Goal: Communication & Community: Answer question/provide support

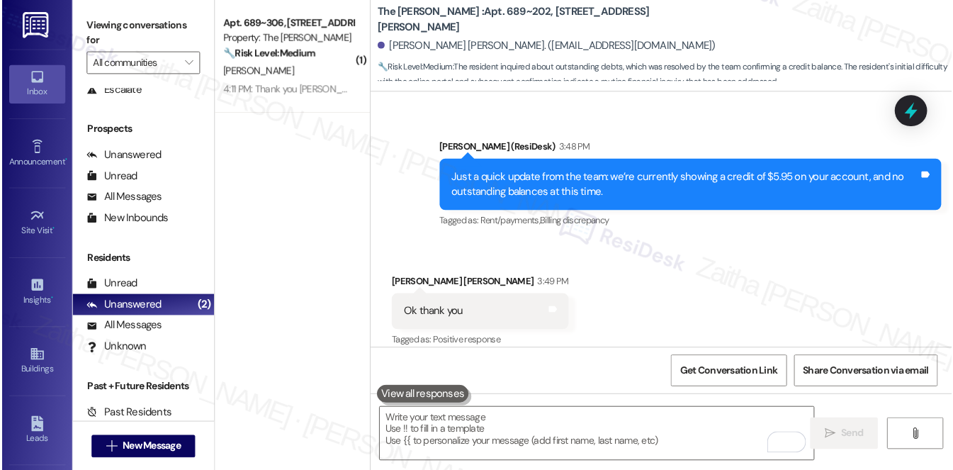
scroll to position [169, 0]
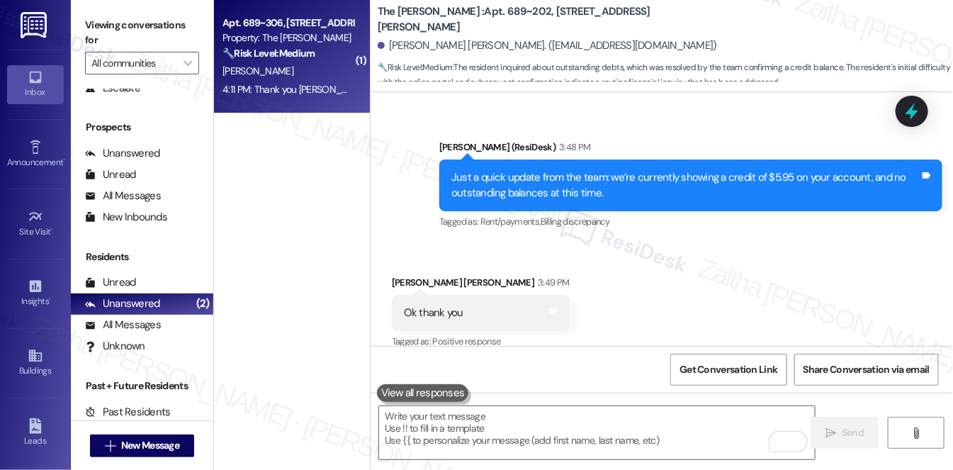
click at [317, 72] on div "[PERSON_NAME]" at bounding box center [288, 71] width 134 height 18
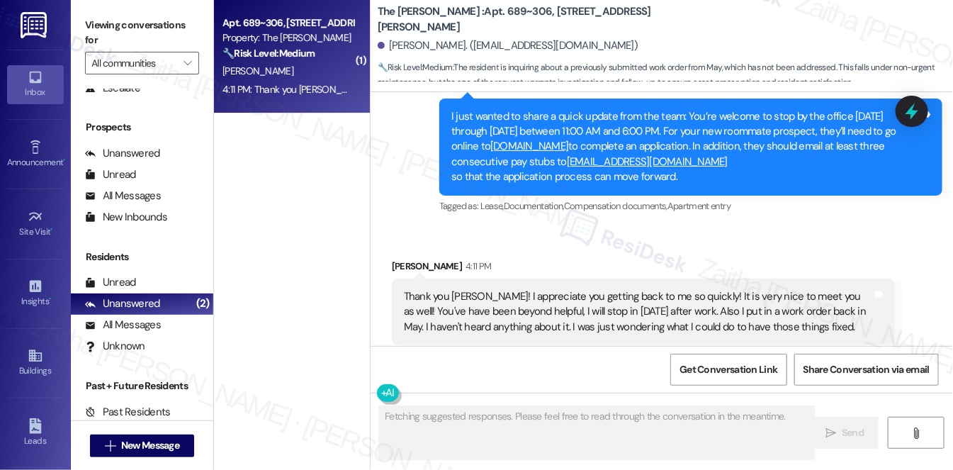
scroll to position [1203, 0]
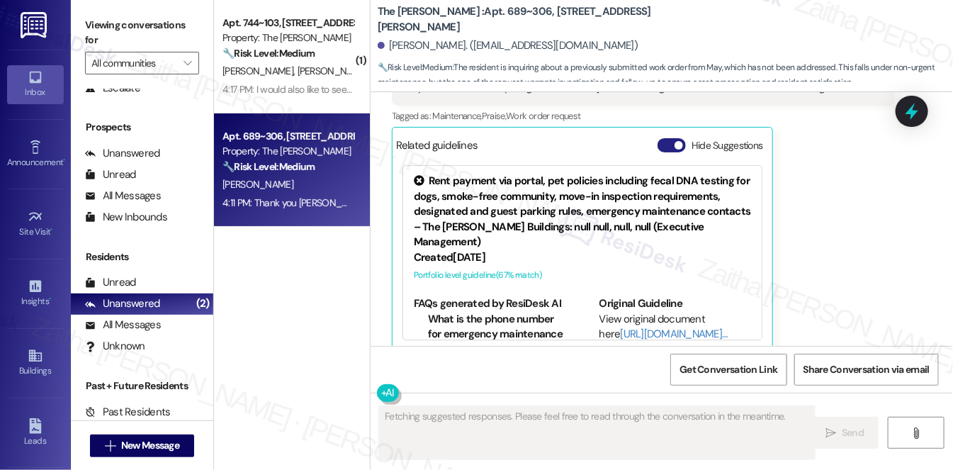
click at [663, 138] on button "Hide Suggestions" at bounding box center [672, 145] width 28 height 14
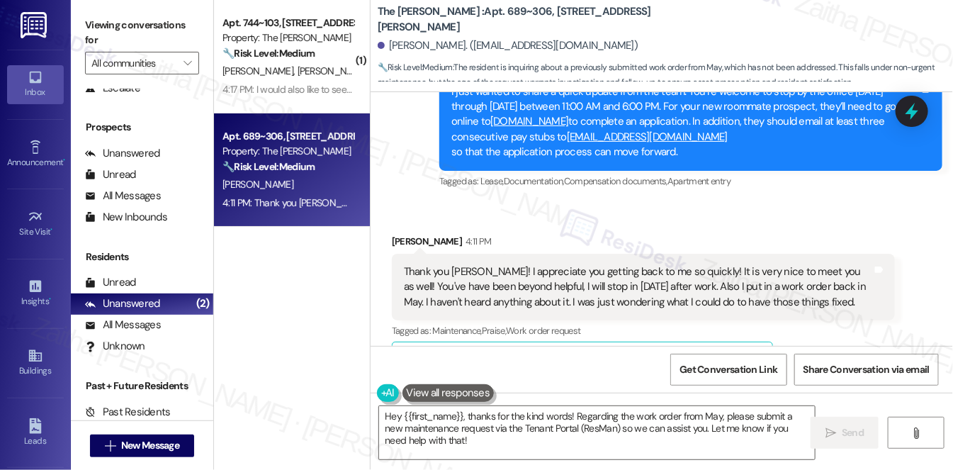
scroll to position [1015, 0]
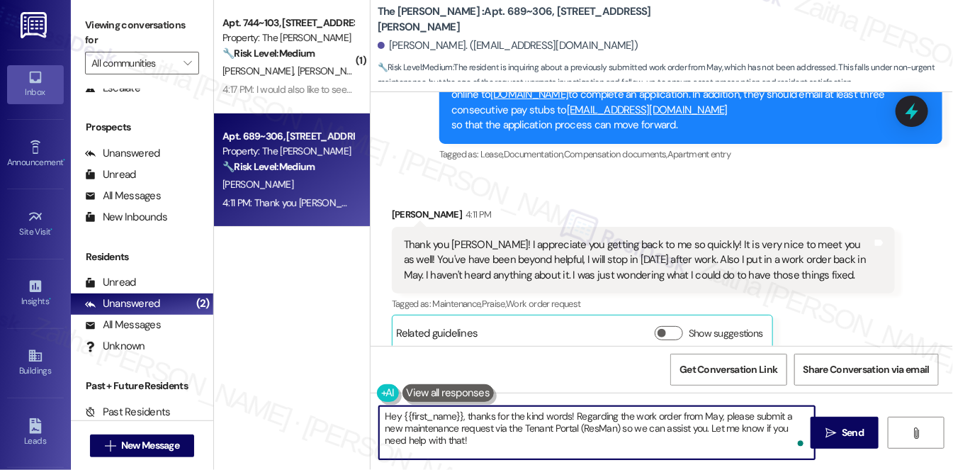
drag, startPoint x: 468, startPoint y: 418, endPoint x: 384, endPoint y: 412, distance: 84.5
click at [384, 412] on textarea "Hey {{first_name}}, thanks for the kind words! Regarding the work order from Ma…" at bounding box center [597, 432] width 436 height 53
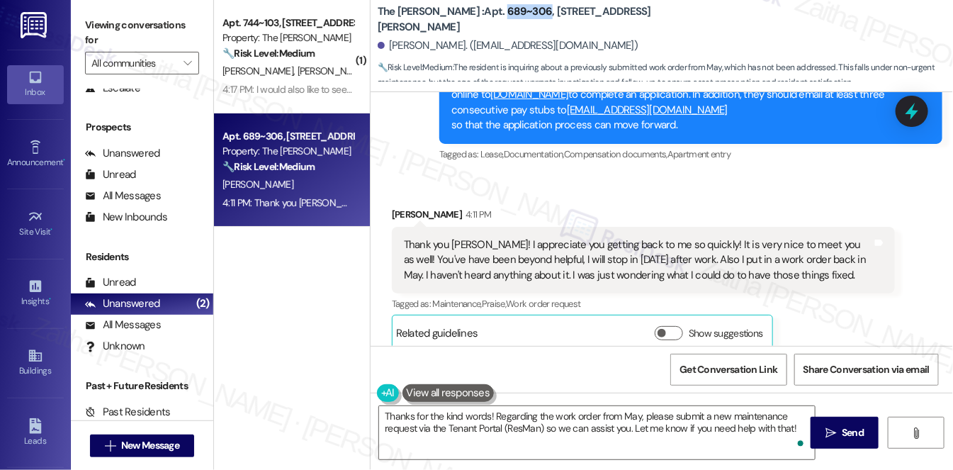
drag, startPoint x: 458, startPoint y: 19, endPoint x: 500, endPoint y: 22, distance: 41.9
click at [500, 22] on b "The [PERSON_NAME] : Apt. 689~306, [STREET_ADDRESS][PERSON_NAME]" at bounding box center [519, 19] width 283 height 30
copy b "689~306"
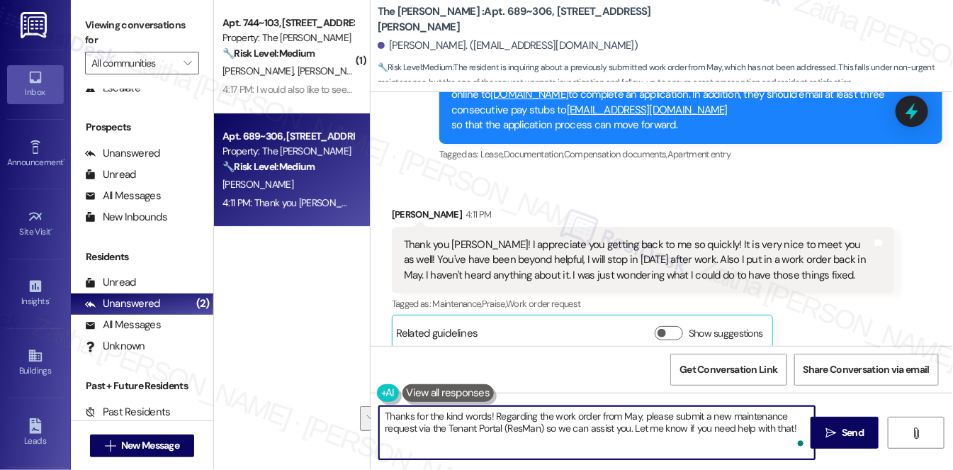
drag, startPoint x: 641, startPoint y: 411, endPoint x: 795, endPoint y: 428, distance: 154.7
click at [803, 424] on textarea "Thanks for the kind words! Regarding the work order from May, please submit a n…" at bounding box center [597, 432] width 436 height 53
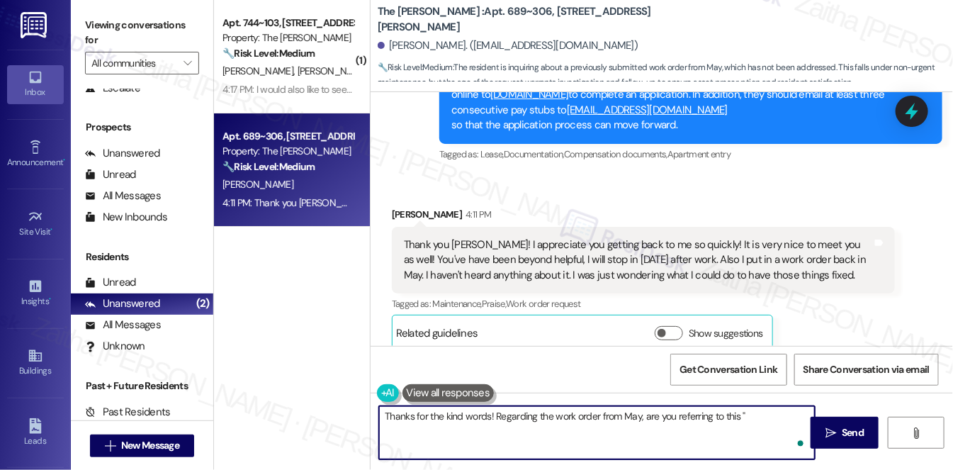
paste textarea "Window next to balcony door, Window seal, Floor, Baseboard, Adhesive, Door"
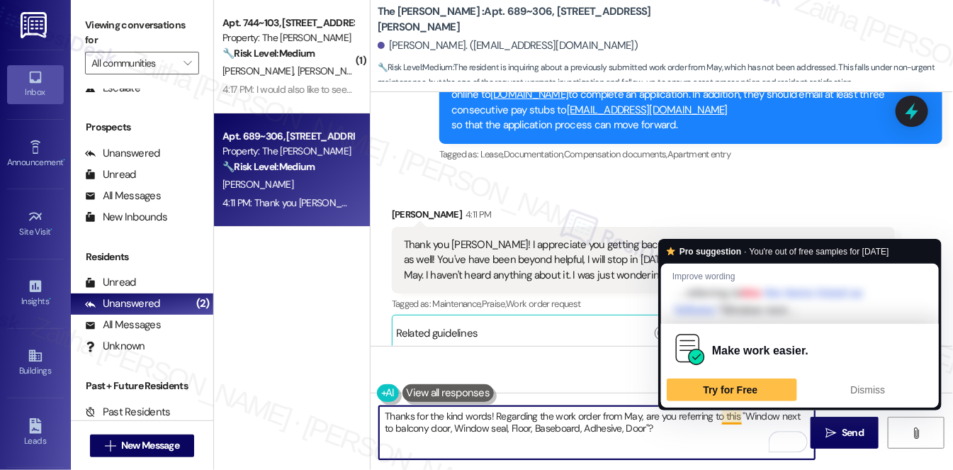
click at [731, 415] on textarea "Thanks for the kind words! Regarding the work order from May, are you referring…" at bounding box center [597, 432] width 436 height 53
click at [738, 417] on textarea "Thanks for the kind words! Regarding the work order from May, are you referring…" at bounding box center [597, 432] width 436 height 53
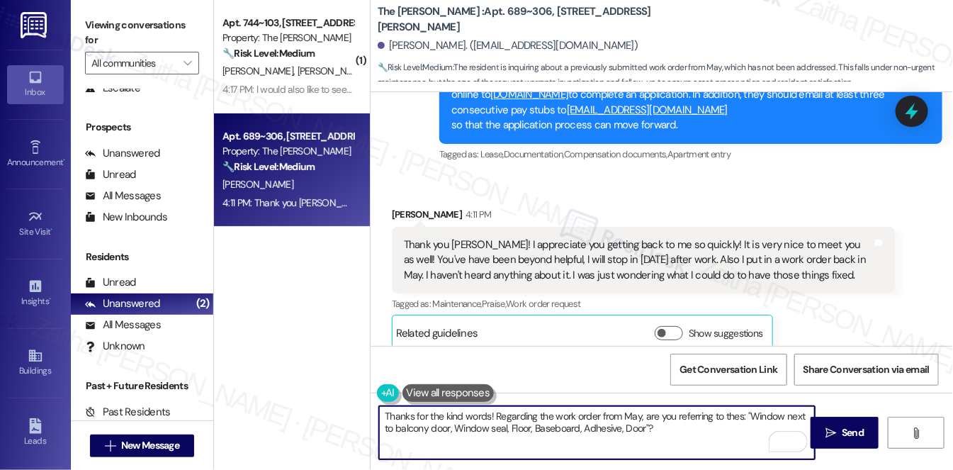
type textarea "Thanks for the kind words! Regarding the work order from May, are you referring…"
drag, startPoint x: 382, startPoint y: 415, endPoint x: 708, endPoint y: 437, distance: 326.7
click at [708, 437] on textarea "Thanks for the kind words! Regarding the work order from May, are you referring…" at bounding box center [597, 432] width 436 height 53
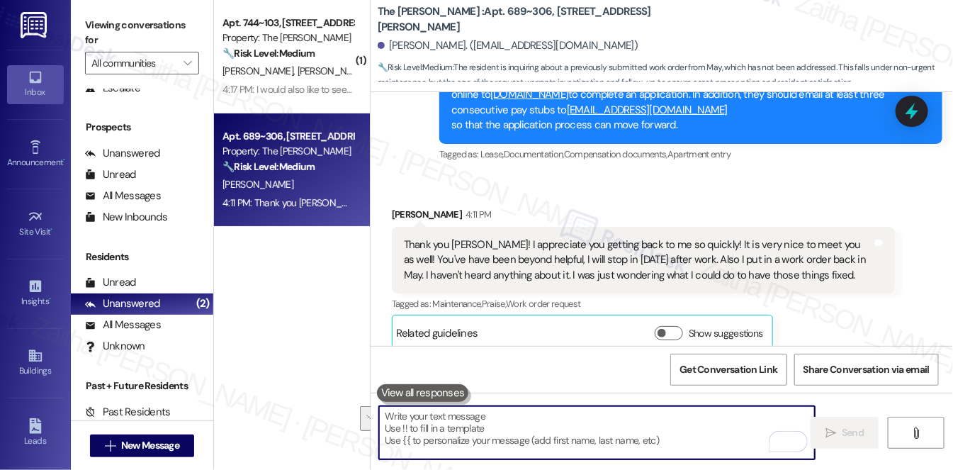
paste textarea "Thanks so much for the kind words! Regarding the work order from May, could you…"
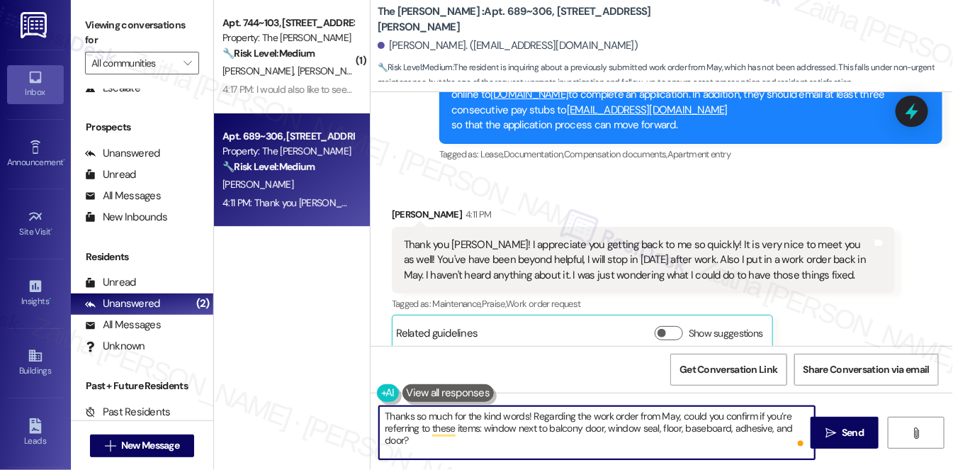
type textarea "Thanks so much for the kind words! Regarding the work order from May, could you…"
click at [841, 424] on button " Send" at bounding box center [845, 433] width 69 height 32
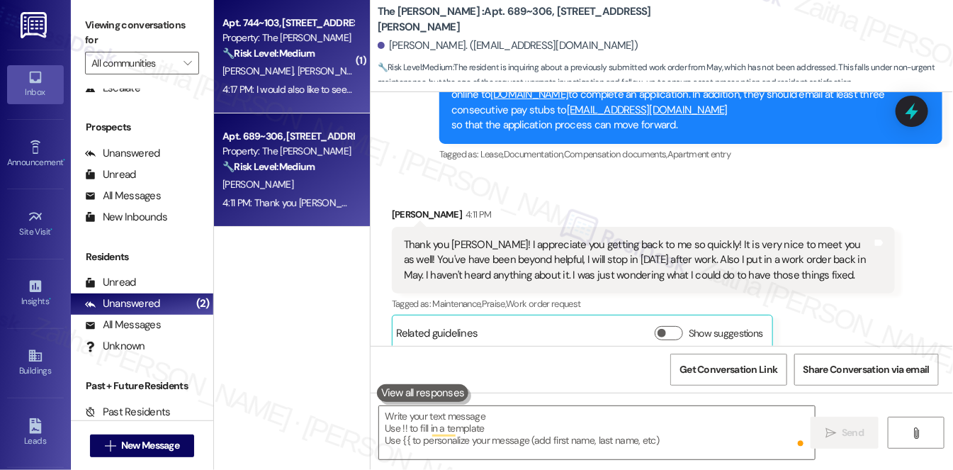
scroll to position [1015, 0]
click at [327, 72] on div "[PERSON_NAME] [PERSON_NAME]" at bounding box center [288, 71] width 134 height 18
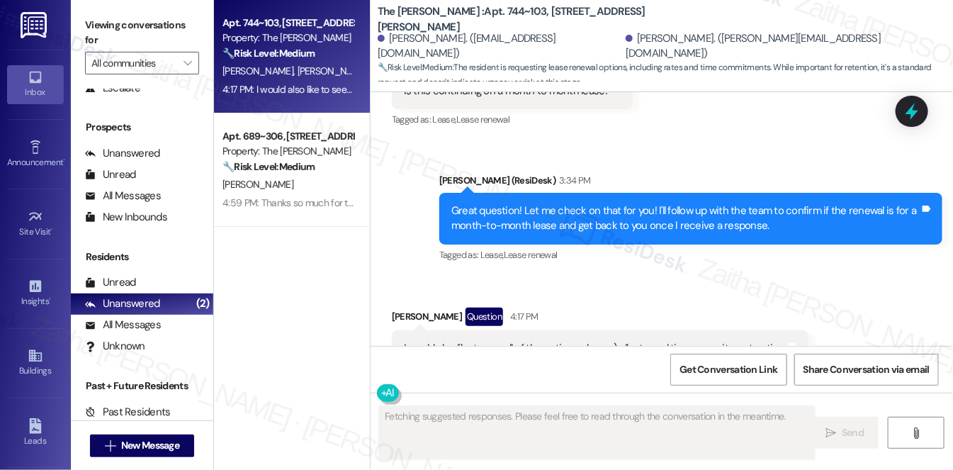
scroll to position [1350, 0]
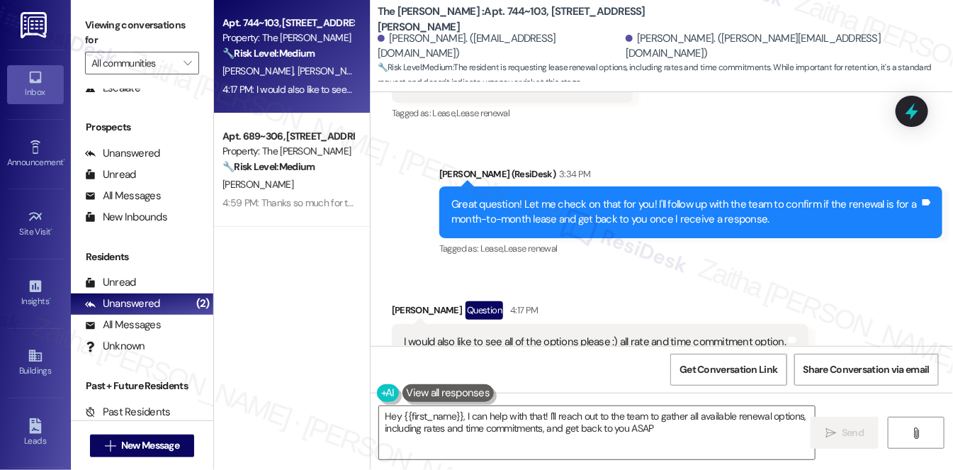
type textarea "Hey {{first_name}}, I can help with that! I'll reach out to the team to gather …"
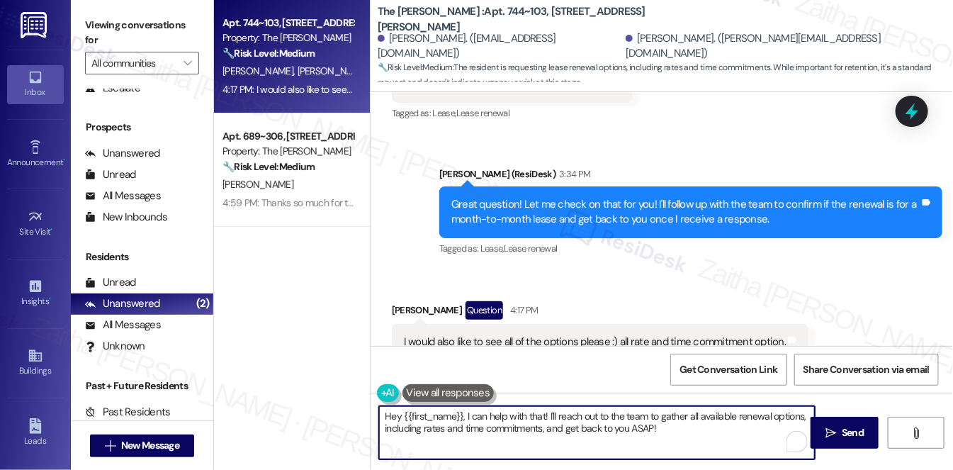
drag, startPoint x: 383, startPoint y: 416, endPoint x: 676, endPoint y: 435, distance: 293.3
click at [676, 435] on textarea "Hey {{first_name}}, I can help with that! I'll reach out to the team to gather …" at bounding box center [597, 432] width 436 height 53
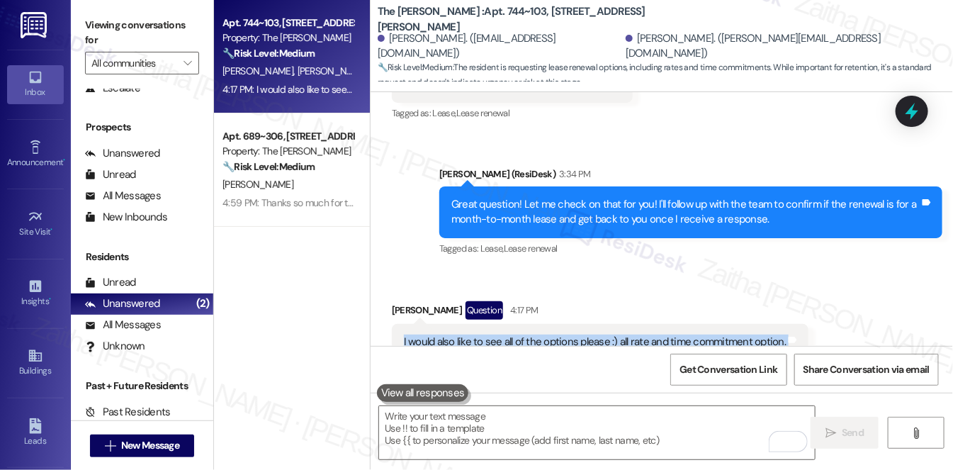
drag, startPoint x: 398, startPoint y: 293, endPoint x: 792, endPoint y: 305, distance: 394.2
click at [792, 324] on div "I would also like to see all of the options please :) all rate and time commitm…" at bounding box center [600, 342] width 417 height 36
copy div "I would also like to see all of the options please :) all rate and time commitm…"
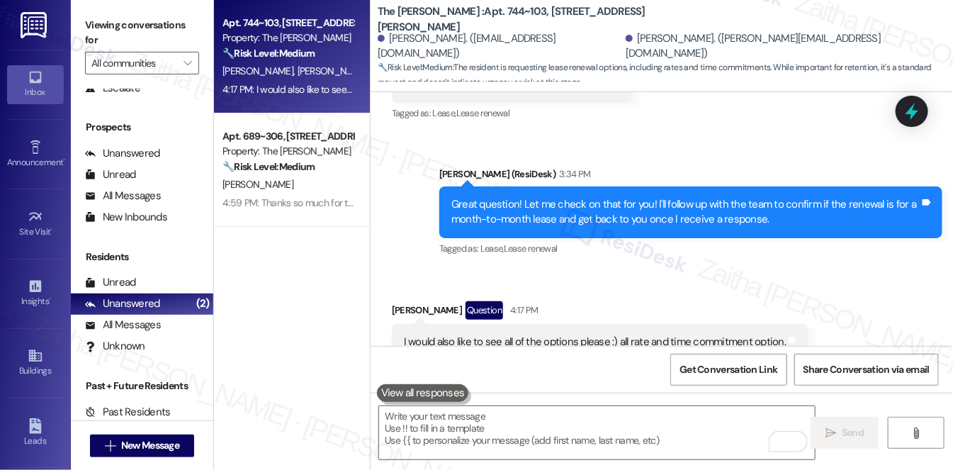
click at [615, 291] on div "Received via SMS [PERSON_NAME] Question 4:17 PM I would also like to see all of…" at bounding box center [600, 341] width 439 height 101
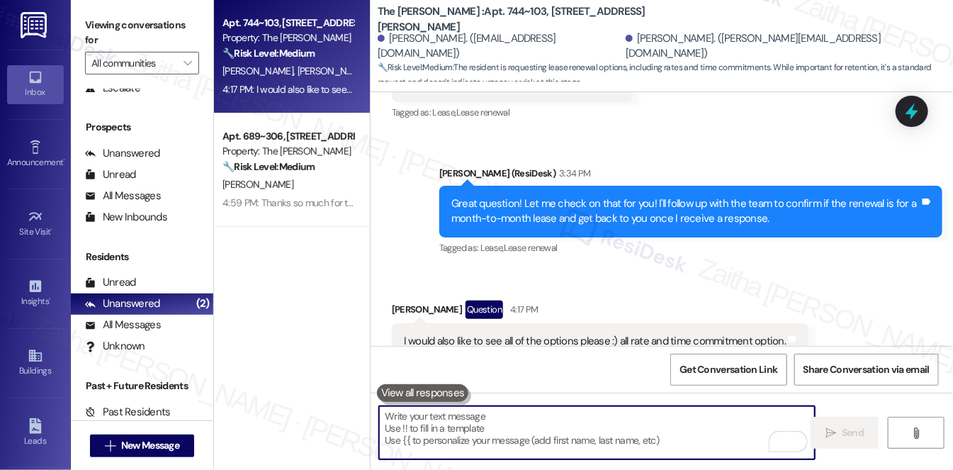
click at [444, 424] on textarea "To enrich screen reader interactions, please activate Accessibility in Grammarl…" at bounding box center [597, 432] width 436 height 53
paste textarea "Of course!"
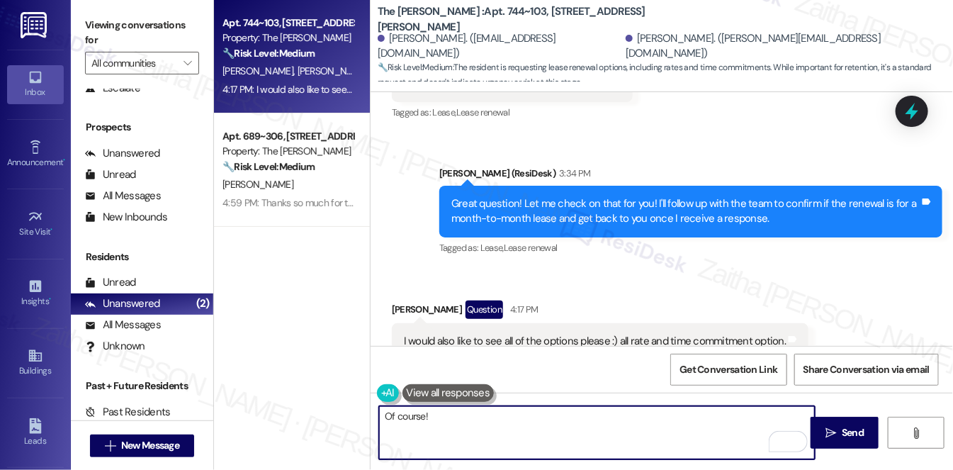
paste textarea "I’ll check on these with the team and get back to you with all the options, inc…"
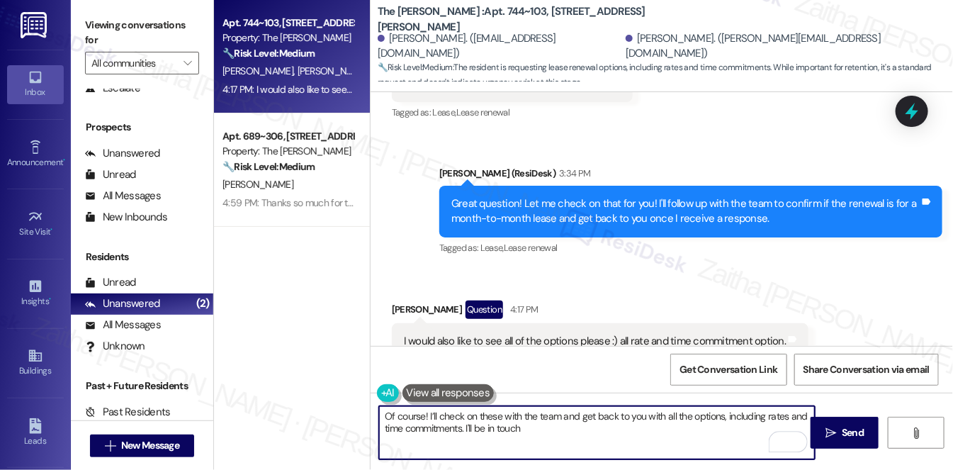
type textarea "Of course! I’ll check on these with the team and get back to you with all the o…"
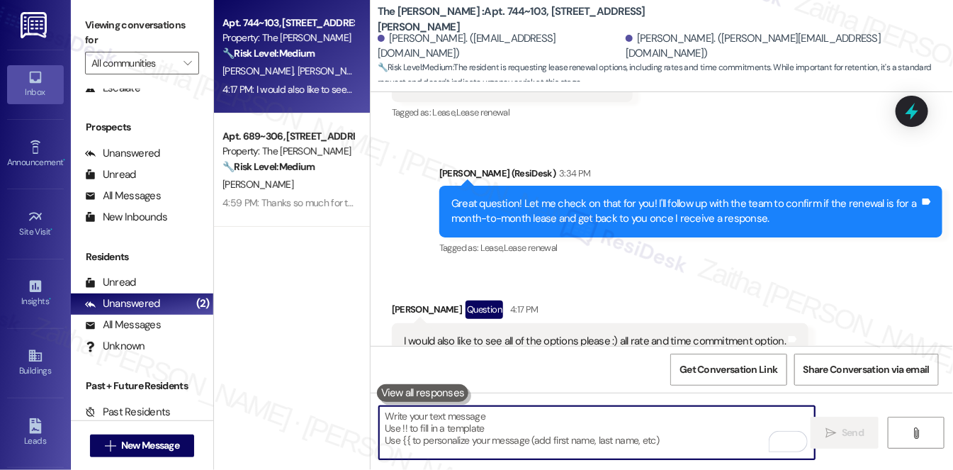
scroll to position [1350, 0]
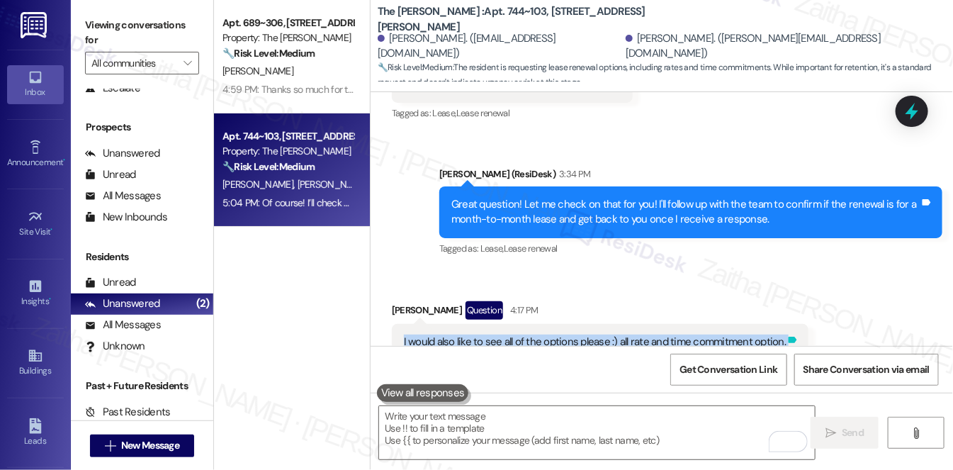
drag, startPoint x: 395, startPoint y: 298, endPoint x: 787, endPoint y: 303, distance: 392.6
click at [787, 324] on div "I would also like to see all of the options please :) all rate and time commitm…" at bounding box center [600, 342] width 417 height 36
copy div "I would also like to see all of the options please :) all rate and time commitm…"
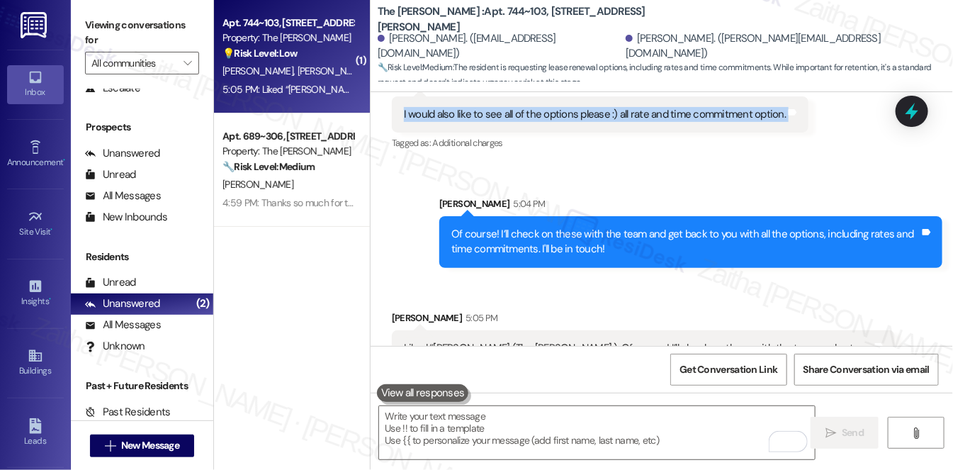
scroll to position [1577, 0]
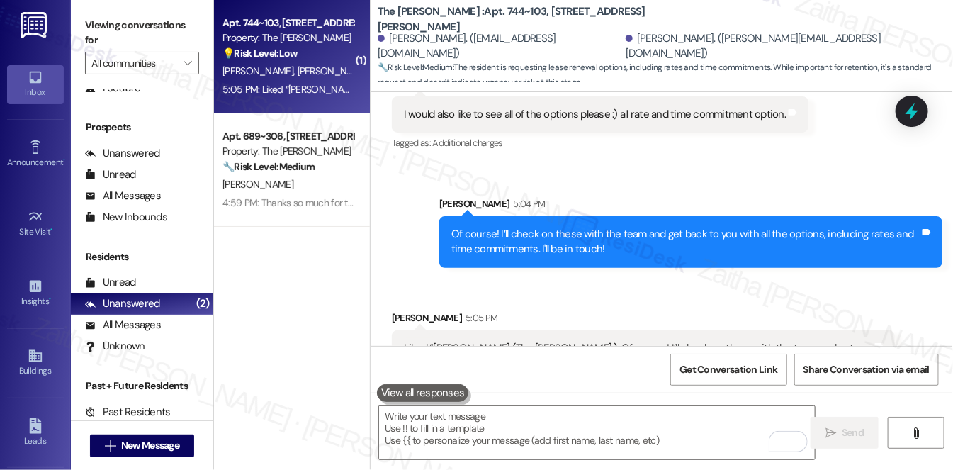
click at [587, 300] on div "Received via SMS [PERSON_NAME] 5:05 PM Liked “[PERSON_NAME] (The [PERSON_NAME] …" at bounding box center [643, 346] width 524 height 93
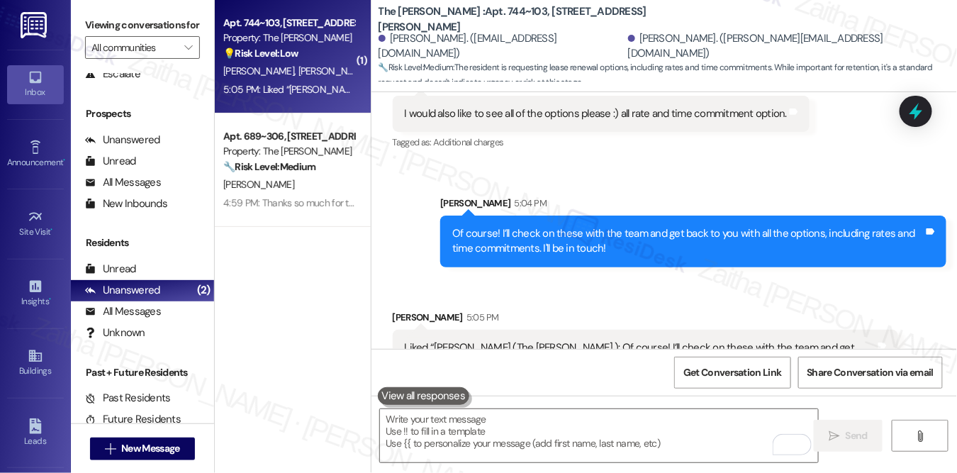
scroll to position [1576, 0]
